Goal: Information Seeking & Learning: Learn about a topic

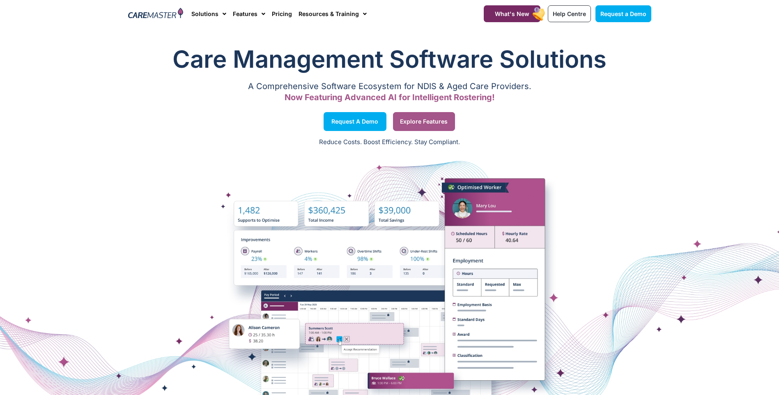
click at [427, 123] on span "Explore Features" at bounding box center [424, 121] width 48 height 4
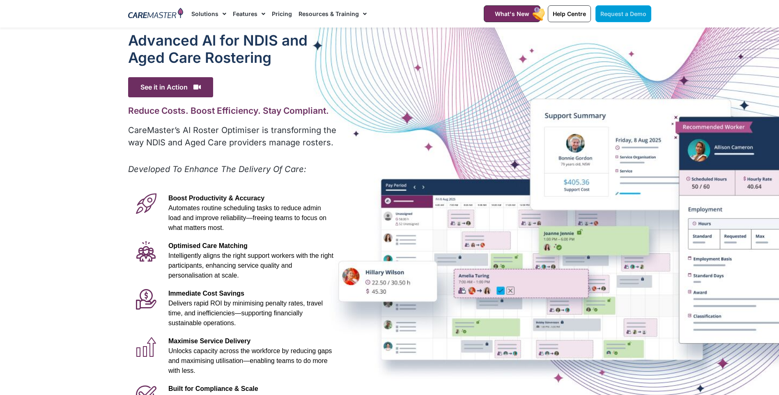
click at [636, 10] on span "Request a Demo" at bounding box center [623, 13] width 46 height 7
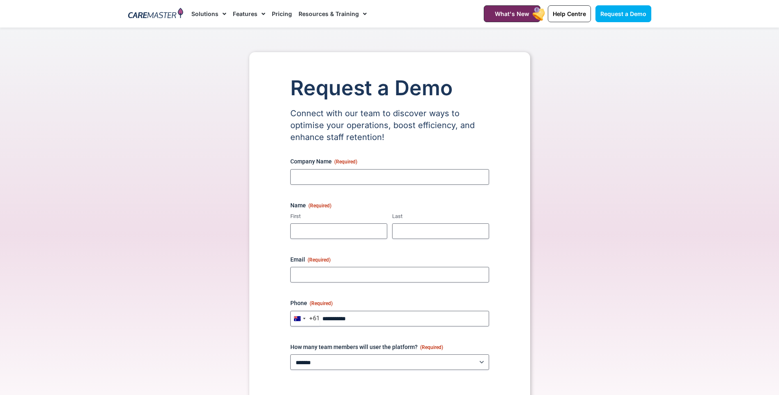
click at [571, 2] on div "1300 557 952 What's New Help Centre Request a Demo" at bounding box center [561, 14] width 188 height 28
click at [569, 16] on span "Help Centre" at bounding box center [569, 13] width 33 height 7
